Goal: Check status

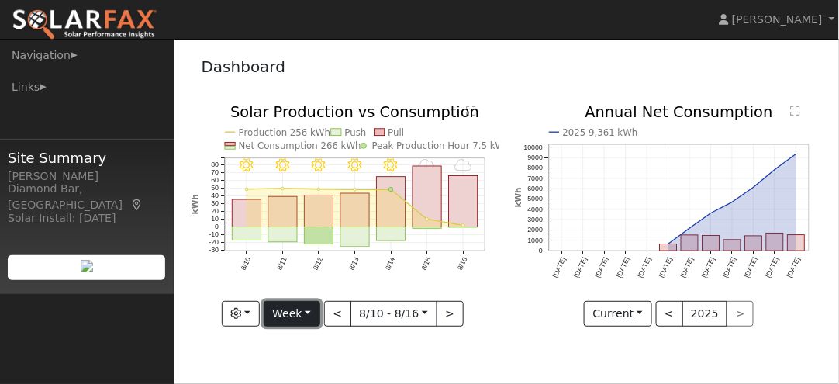
click at [311, 316] on button "Week" at bounding box center [292, 314] width 57 height 26
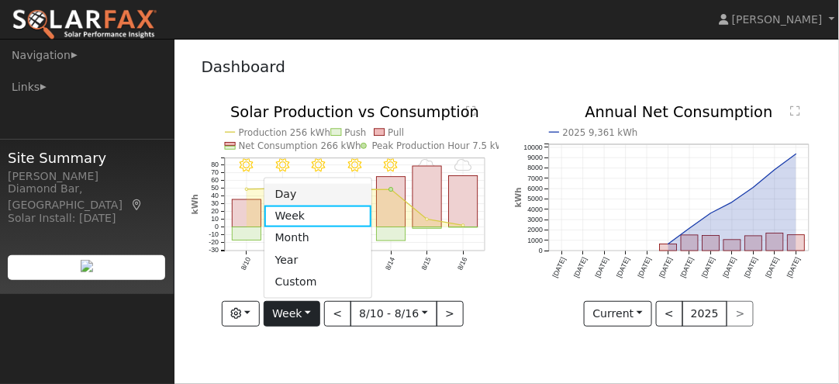
click at [289, 188] on link "Day" at bounding box center [318, 194] width 108 height 22
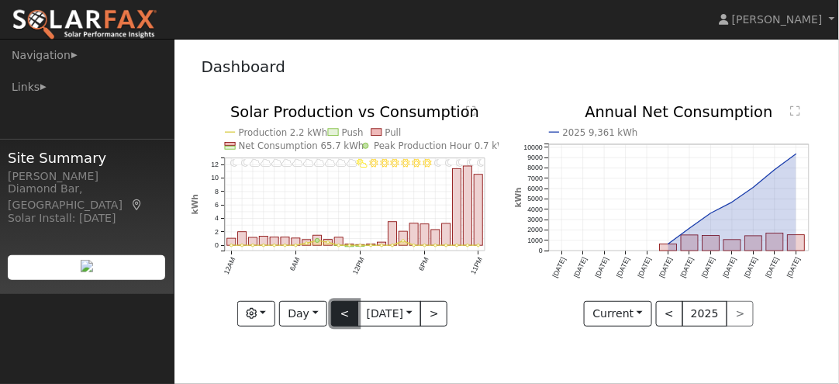
click at [345, 316] on button "<" at bounding box center [344, 314] width 27 height 26
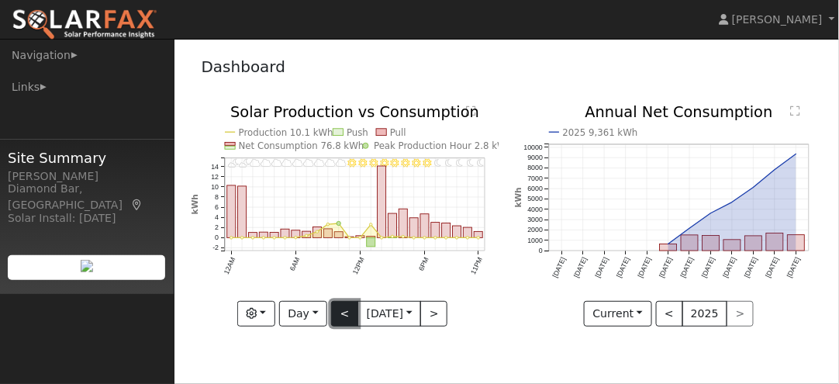
click at [345, 316] on button "<" at bounding box center [344, 314] width 27 height 26
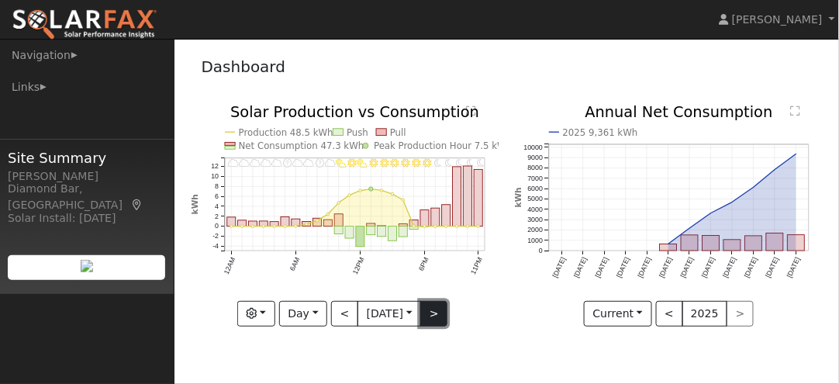
click at [442, 320] on button ">" at bounding box center [433, 314] width 27 height 26
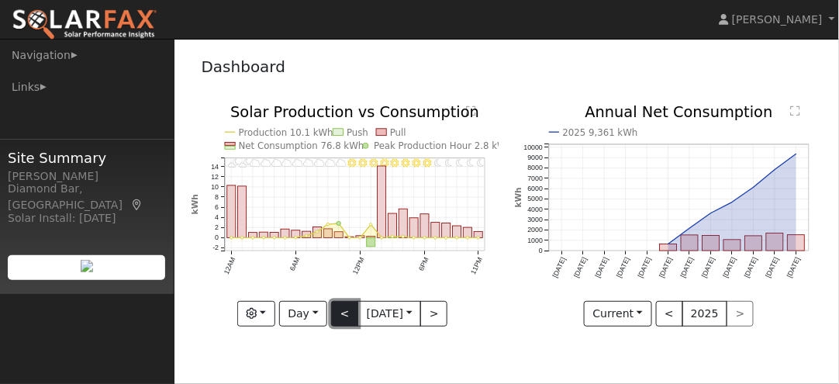
click at [341, 314] on button "<" at bounding box center [344, 314] width 27 height 26
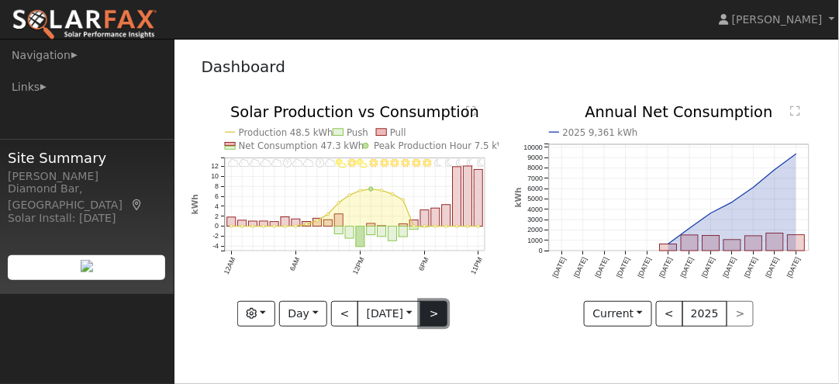
click at [442, 323] on button ">" at bounding box center [433, 314] width 27 height 26
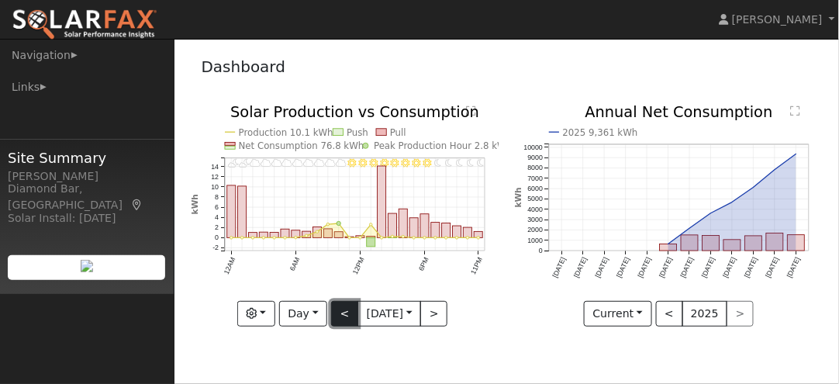
click at [351, 313] on button "<" at bounding box center [344, 314] width 27 height 26
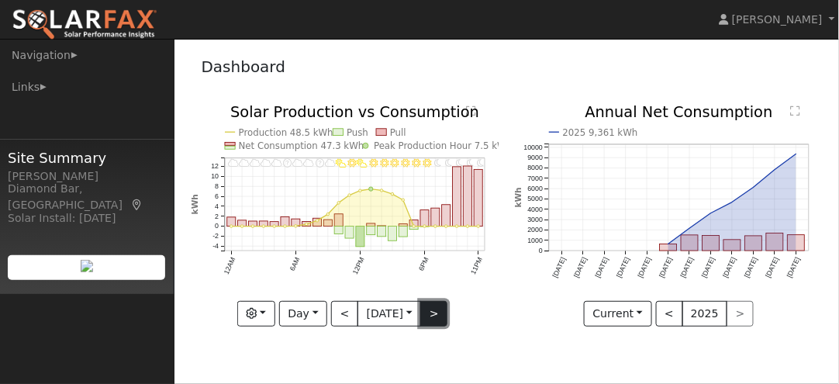
click at [433, 319] on button ">" at bounding box center [433, 314] width 27 height 26
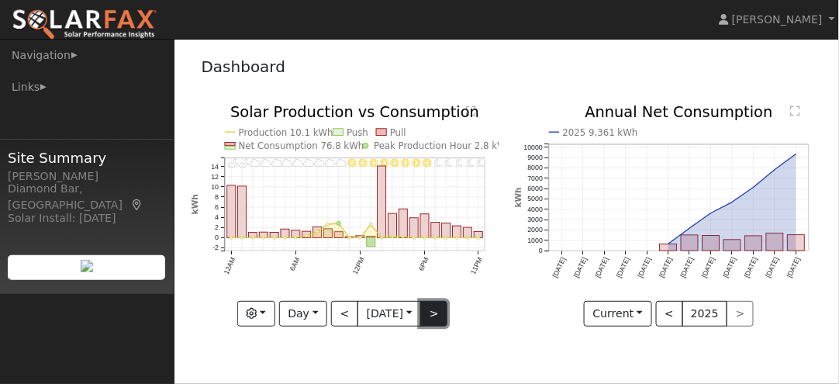
click at [433, 319] on button ">" at bounding box center [433, 314] width 27 height 26
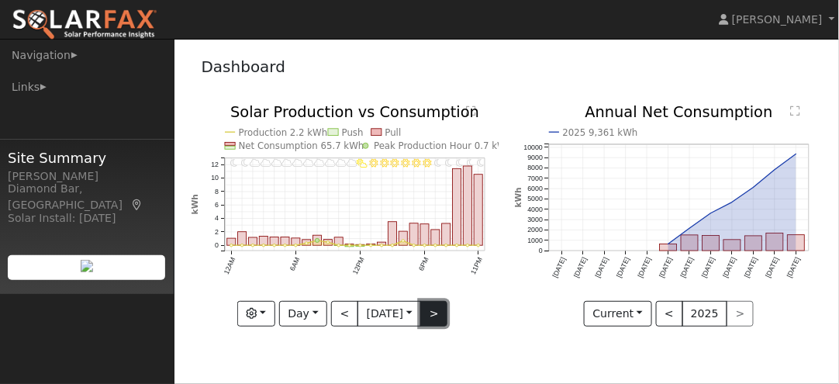
click at [433, 319] on button ">" at bounding box center [433, 314] width 27 height 26
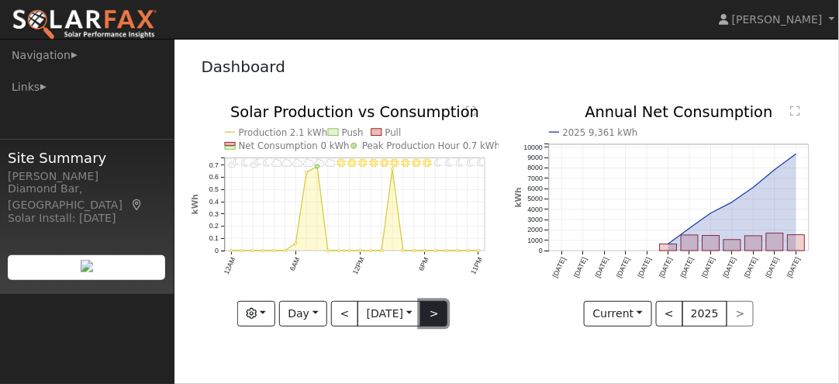
click at [428, 322] on button ">" at bounding box center [433, 314] width 27 height 26
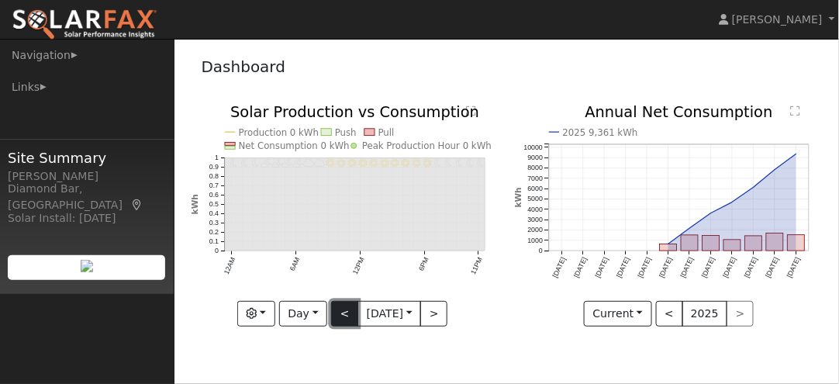
click at [336, 316] on button "<" at bounding box center [344, 314] width 27 height 26
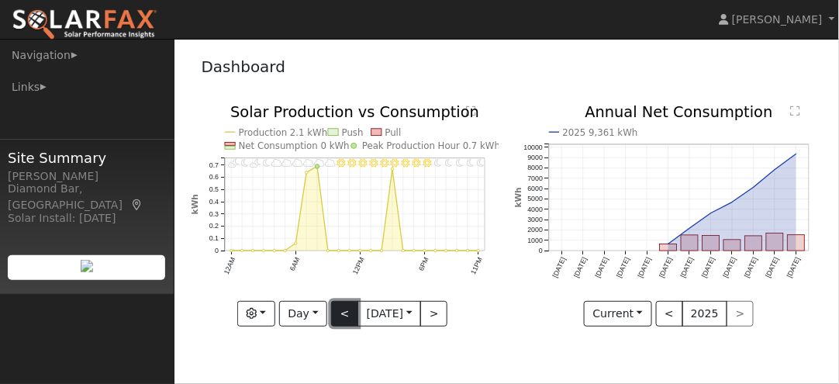
click at [336, 316] on button "<" at bounding box center [344, 314] width 27 height 26
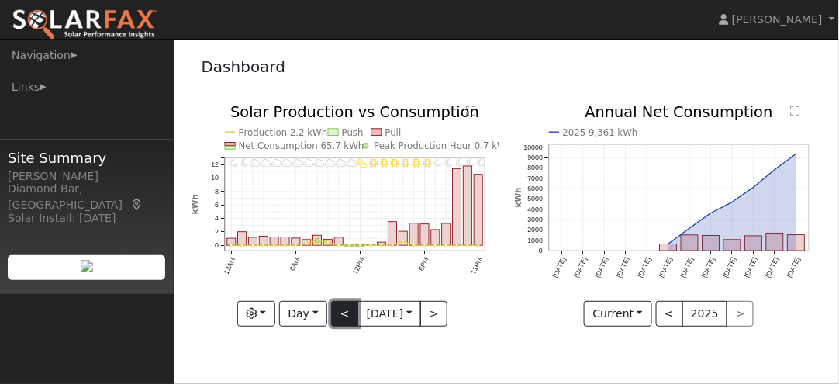
click at [336, 316] on button "<" at bounding box center [344, 314] width 27 height 26
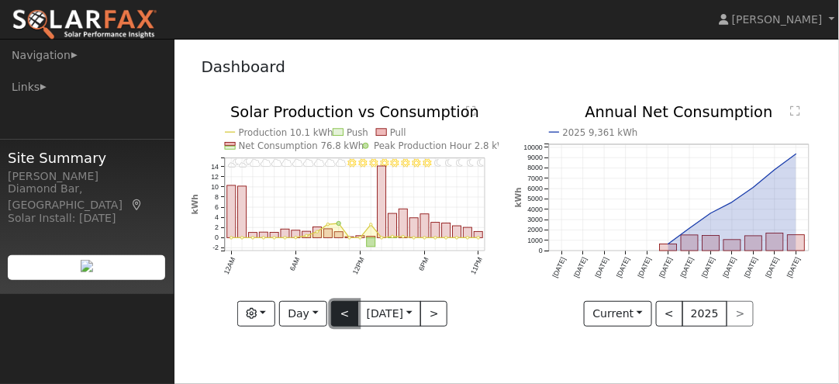
click at [336, 316] on button "<" at bounding box center [344, 314] width 27 height 26
type input "[DATE]"
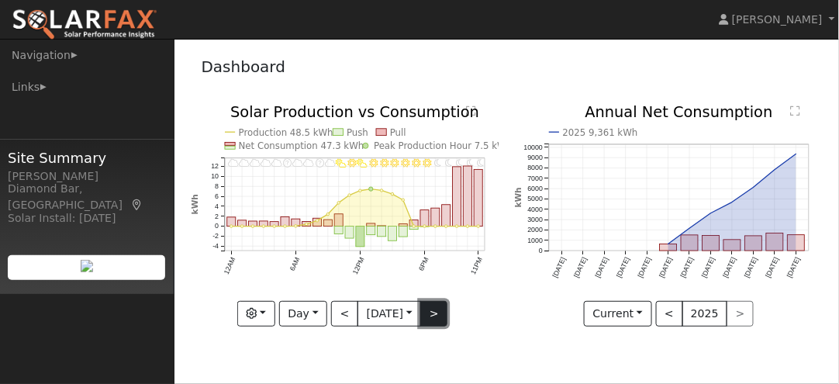
click at [429, 313] on button ">" at bounding box center [433, 314] width 27 height 26
type input "[DATE]"
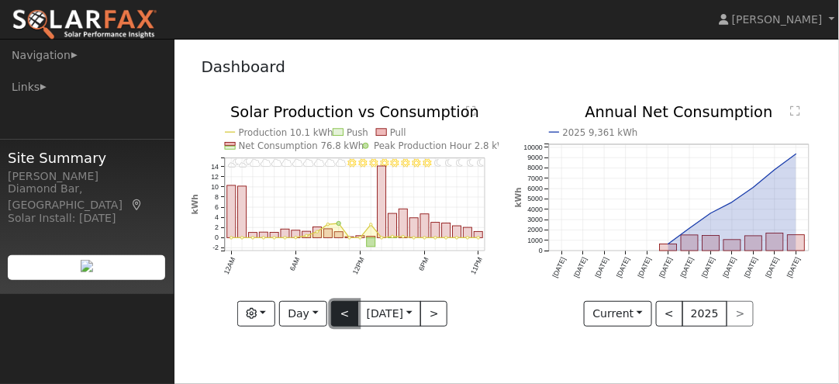
click at [337, 321] on button "<" at bounding box center [344, 314] width 27 height 26
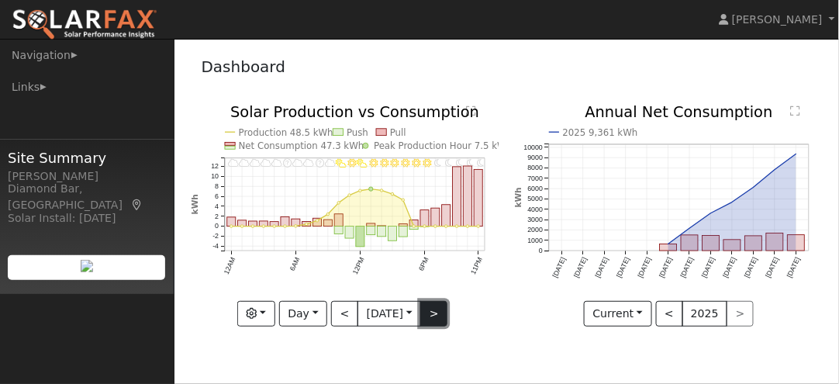
click at [435, 310] on button ">" at bounding box center [433, 314] width 27 height 26
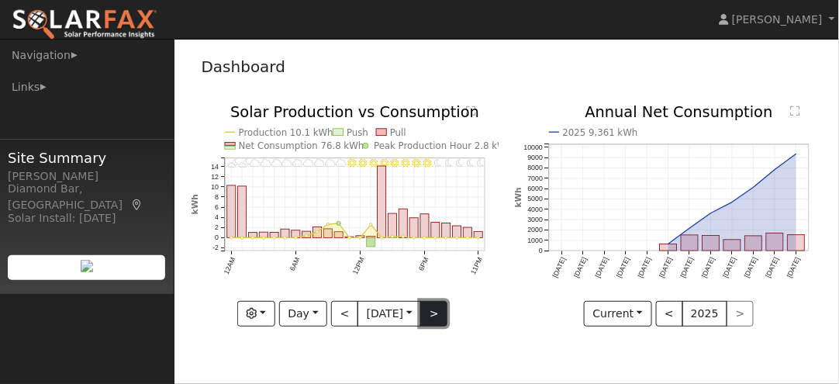
click at [435, 310] on button ">" at bounding box center [433, 314] width 27 height 26
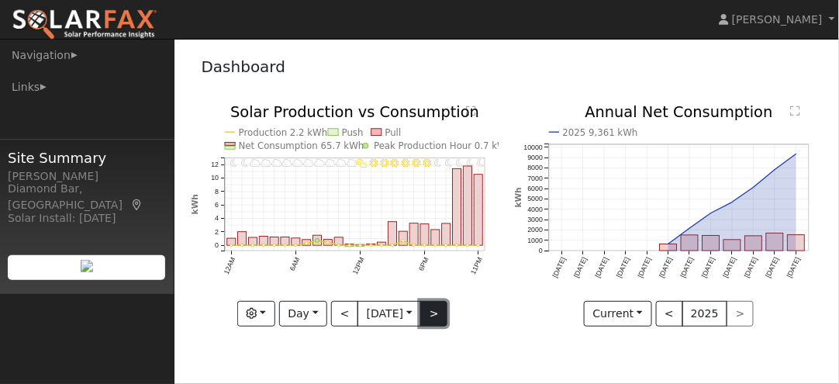
click at [435, 310] on button ">" at bounding box center [433, 314] width 27 height 26
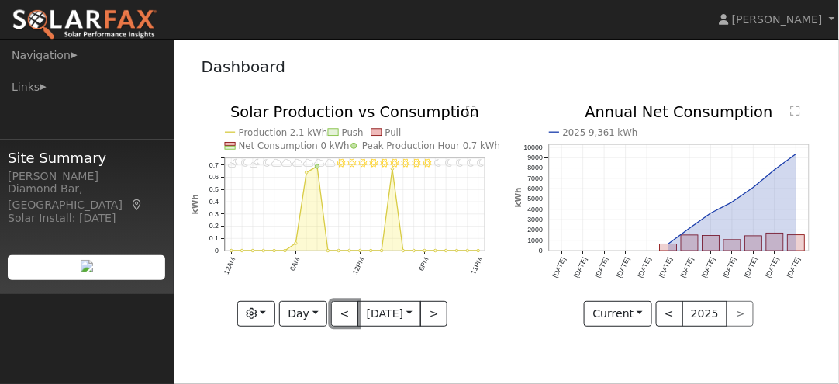
click at [334, 312] on button "<" at bounding box center [344, 314] width 27 height 26
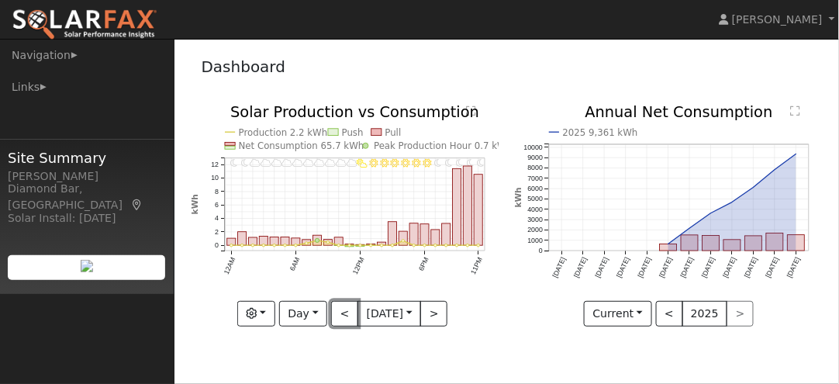
click at [334, 312] on button "<" at bounding box center [344, 314] width 27 height 26
type input "[DATE]"
